Goal: Task Accomplishment & Management: Use online tool/utility

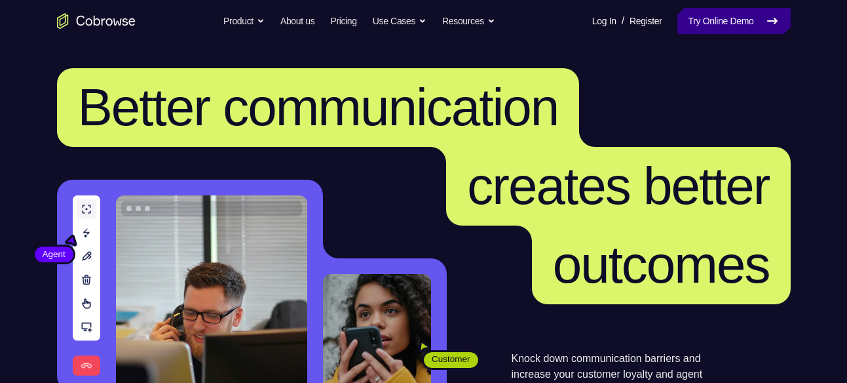
click at [746, 9] on link "Try Online Demo" at bounding box center [734, 21] width 113 height 26
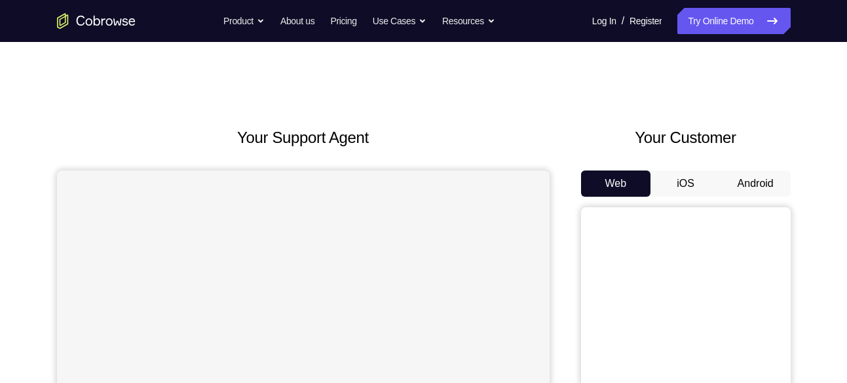
click at [756, 188] on button "Android" at bounding box center [756, 183] width 70 height 26
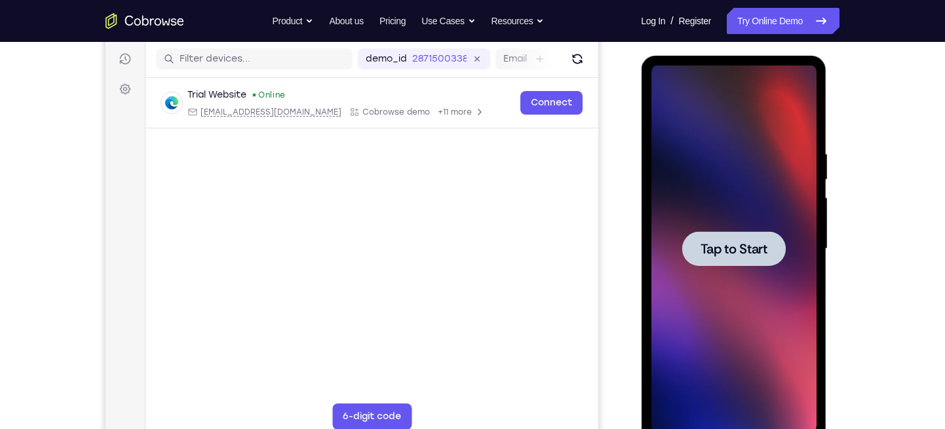
scroll to position [162, 0]
click at [742, 197] on div at bounding box center [733, 248] width 165 height 367
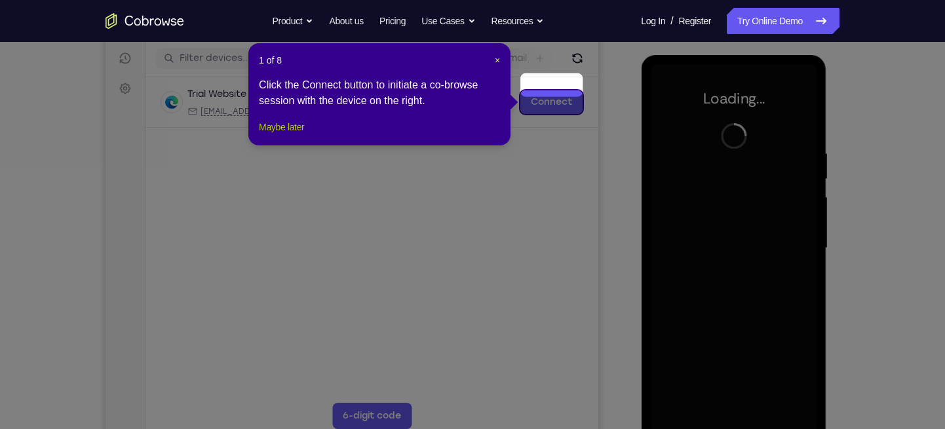
scroll to position [179, 0]
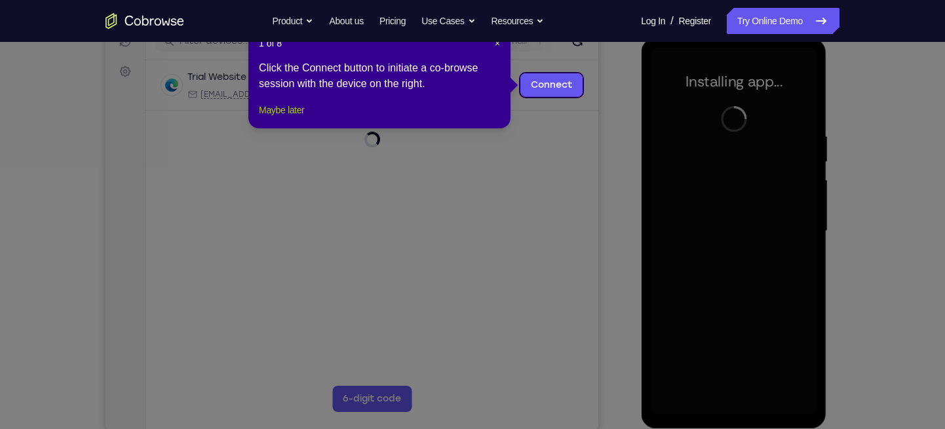
click at [283, 118] on button "Maybe later" at bounding box center [281, 110] width 45 height 16
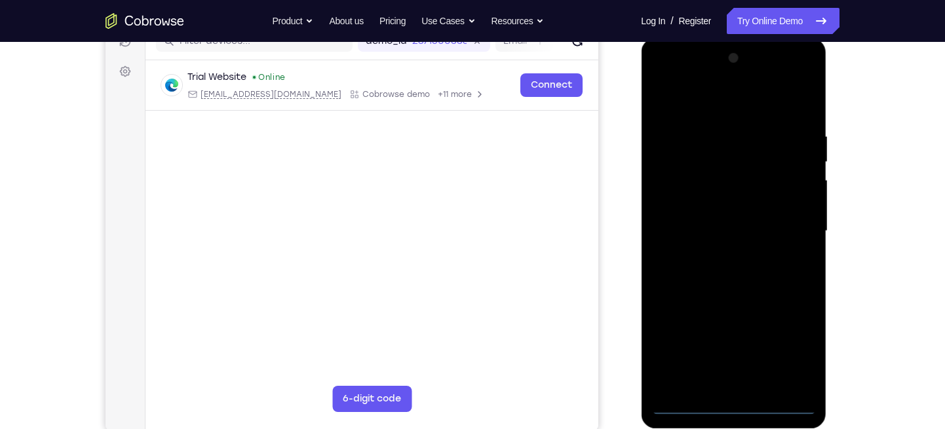
click at [733, 382] on div at bounding box center [733, 231] width 165 height 367
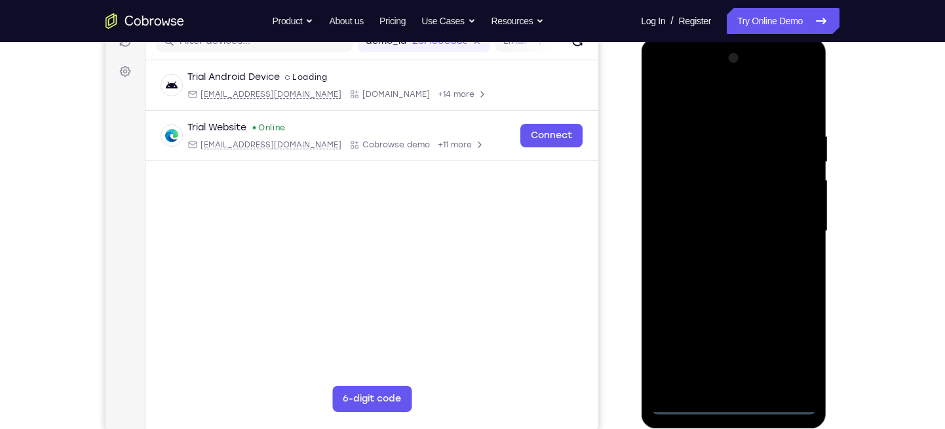
click at [799, 339] on div at bounding box center [733, 231] width 165 height 367
click at [703, 101] on div at bounding box center [733, 231] width 165 height 367
click at [784, 223] on div at bounding box center [733, 231] width 165 height 367
click at [715, 256] on div at bounding box center [733, 231] width 165 height 367
click at [715, 220] on div at bounding box center [733, 231] width 165 height 367
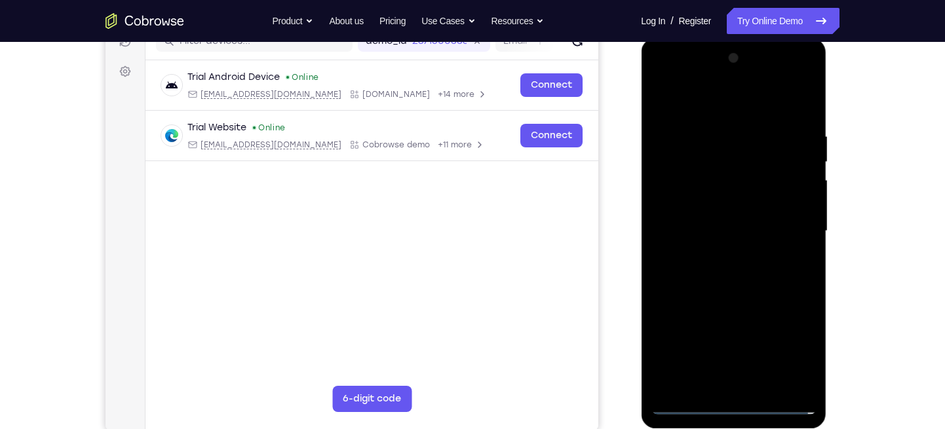
click at [719, 202] on div at bounding box center [733, 231] width 165 height 367
click at [706, 229] on div at bounding box center [733, 231] width 165 height 367
click at [700, 274] on div at bounding box center [733, 231] width 165 height 367
click at [710, 263] on div at bounding box center [733, 231] width 165 height 367
click at [722, 271] on div at bounding box center [733, 231] width 165 height 367
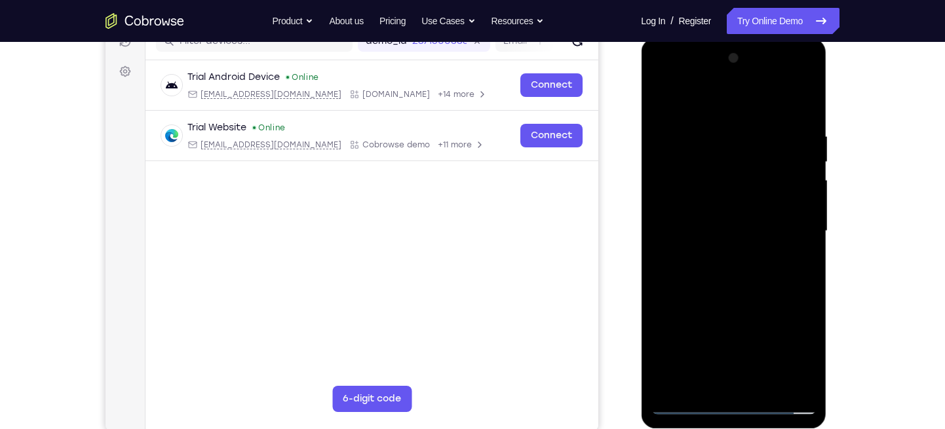
click at [722, 269] on div at bounding box center [733, 231] width 165 height 367
click at [735, 261] on div at bounding box center [733, 231] width 165 height 367
click at [794, 247] on div at bounding box center [733, 231] width 165 height 367
click at [772, 206] on div at bounding box center [733, 231] width 165 height 367
click at [773, 206] on div at bounding box center [733, 231] width 165 height 367
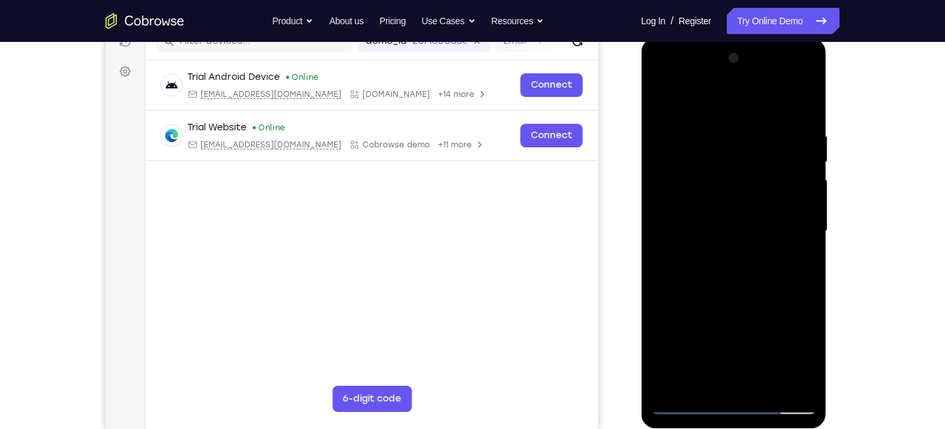
click at [797, 205] on div at bounding box center [733, 231] width 165 height 367
click at [761, 231] on div at bounding box center [733, 231] width 165 height 367
click at [737, 270] on div at bounding box center [733, 231] width 165 height 367
click at [714, 126] on div at bounding box center [733, 231] width 165 height 367
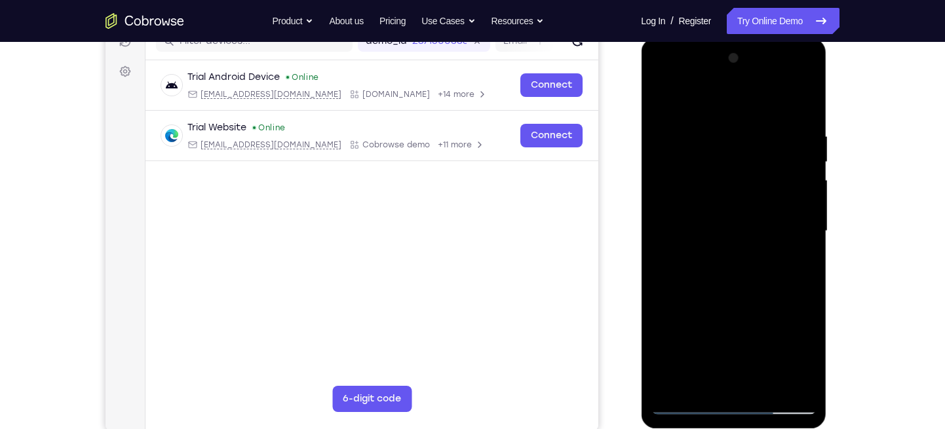
click at [803, 114] on div at bounding box center [733, 231] width 165 height 367
click at [713, 127] on div at bounding box center [733, 231] width 165 height 367
click at [797, 197] on div at bounding box center [733, 231] width 165 height 367
click at [802, 157] on div at bounding box center [733, 231] width 165 height 367
click at [801, 107] on div at bounding box center [733, 231] width 165 height 367
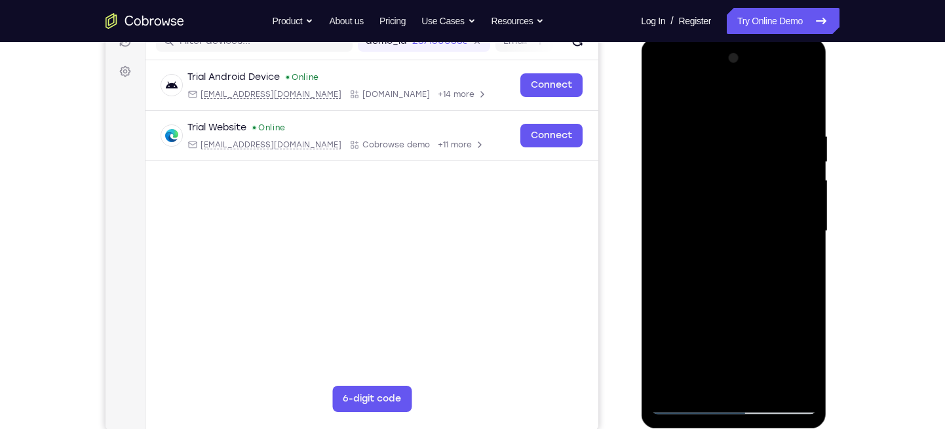
drag, startPoint x: 722, startPoint y: 134, endPoint x: 718, endPoint y: 283, distance: 149.5
click at [718, 283] on div at bounding box center [733, 231] width 165 height 367
drag, startPoint x: 785, startPoint y: 127, endPoint x: 710, endPoint y: 122, distance: 75.5
click at [710, 122] on div at bounding box center [733, 231] width 165 height 367
drag, startPoint x: 776, startPoint y: 124, endPoint x: 711, endPoint y: 119, distance: 65.7
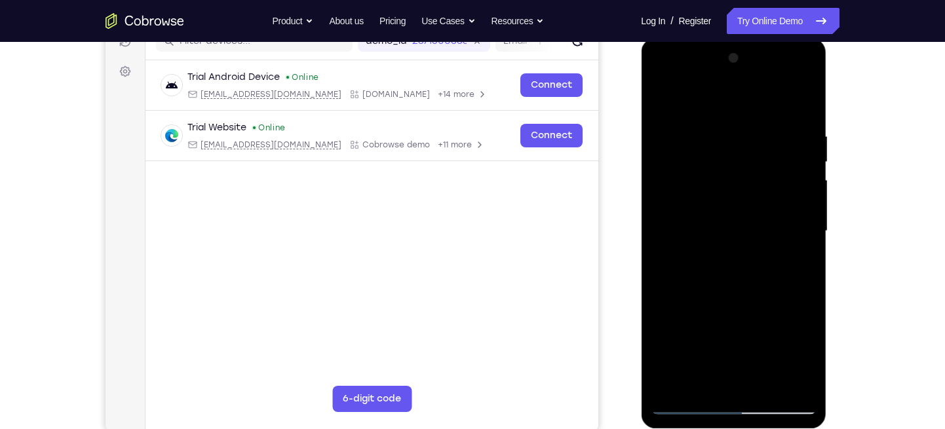
click at [711, 119] on div at bounding box center [733, 231] width 165 height 367
drag, startPoint x: 775, startPoint y: 125, endPoint x: 679, endPoint y: 121, distance: 96.4
click at [679, 121] on div at bounding box center [733, 231] width 165 height 367
click at [807, 206] on div at bounding box center [733, 231] width 165 height 367
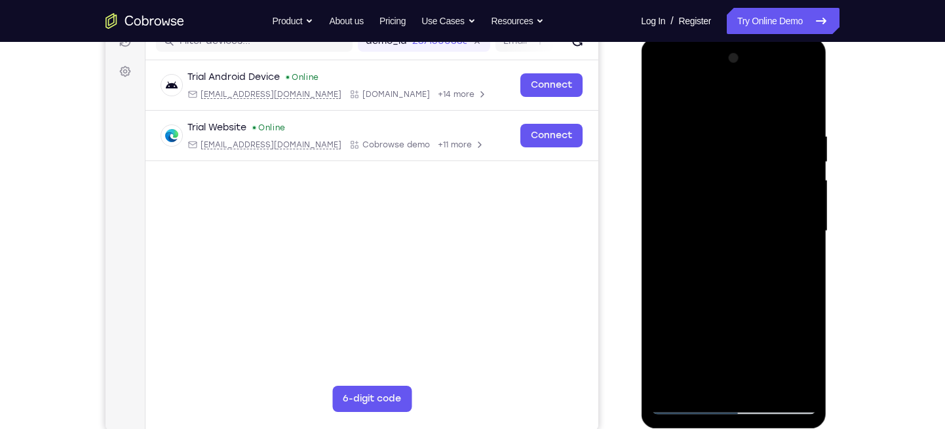
click at [803, 103] on div at bounding box center [733, 231] width 165 height 367
drag, startPoint x: 711, startPoint y: 137, endPoint x: 697, endPoint y: 307, distance: 170.3
click at [697, 307] on div at bounding box center [733, 231] width 165 height 367
